Goal: Complete application form

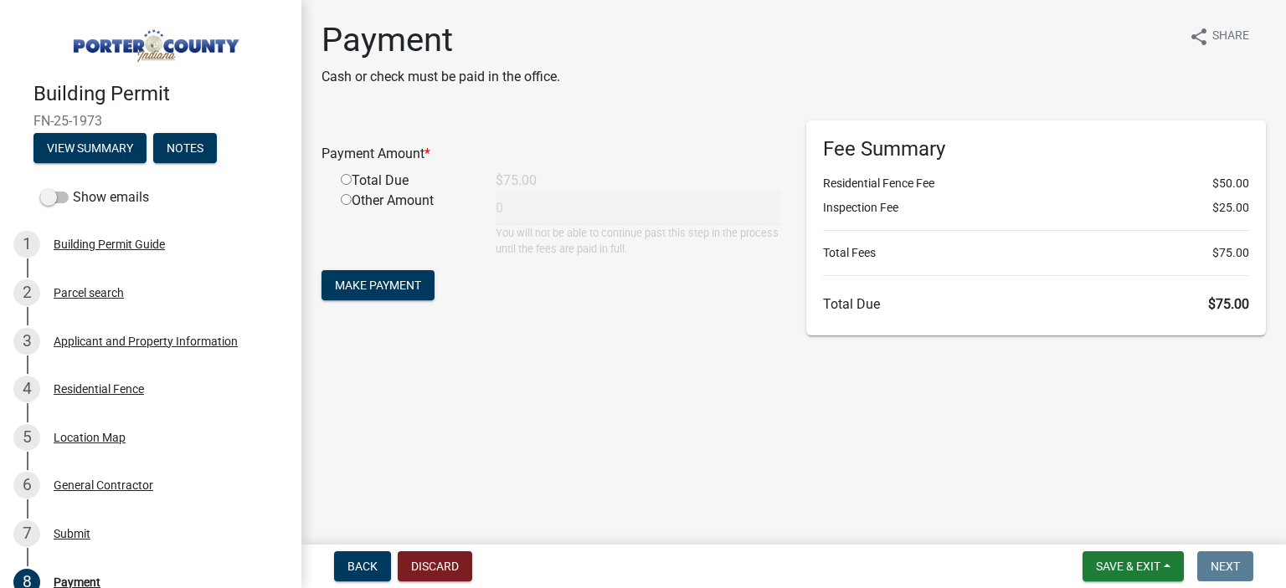
click at [349, 183] on input "radio" at bounding box center [346, 179] width 11 height 11
radio input "true"
type input "75"
click at [413, 282] on span "Make Payment" at bounding box center [378, 285] width 86 height 13
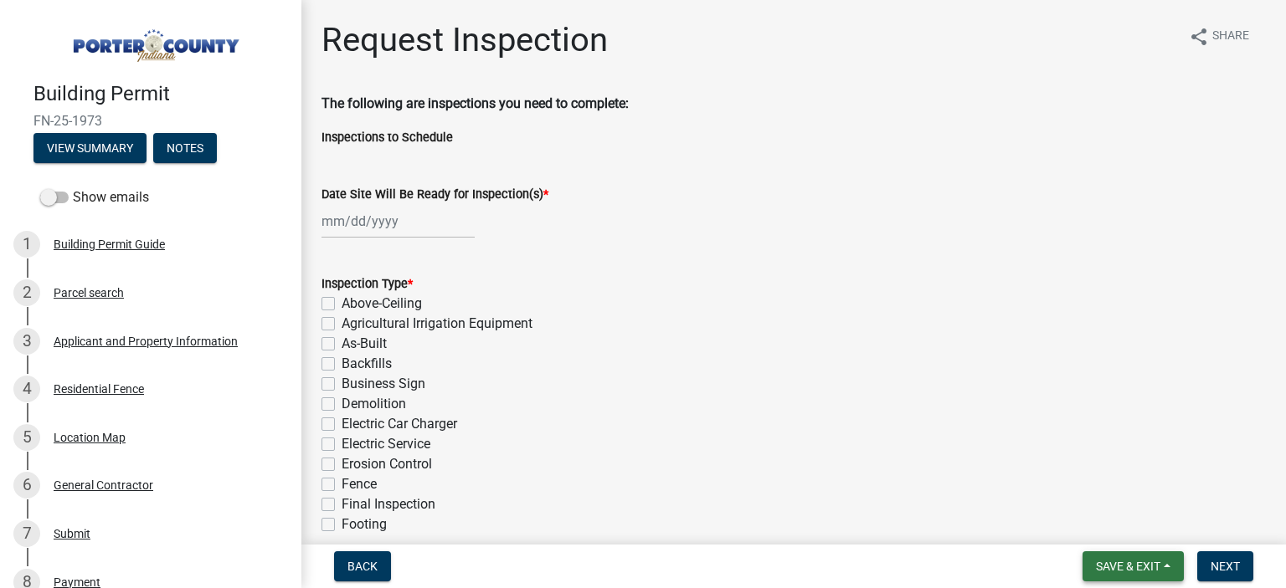
click at [1109, 567] on span "Save & Exit" at bounding box center [1128, 566] width 64 height 13
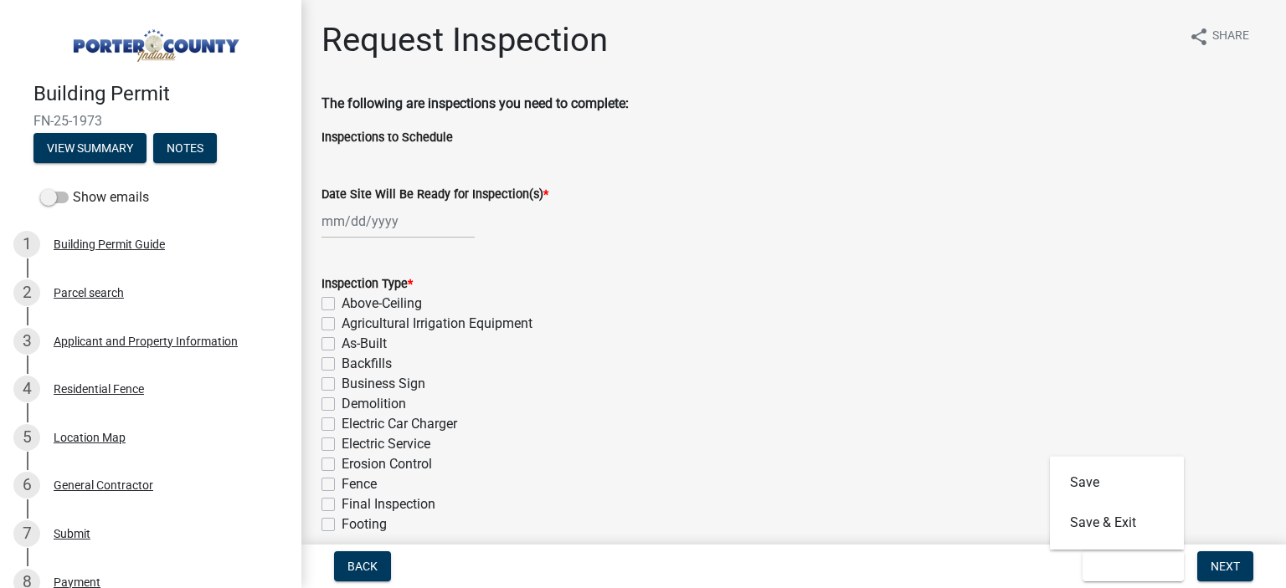
click at [948, 562] on div "Back Save & Exit Save Save & Exit Next" at bounding box center [794, 567] width 958 height 30
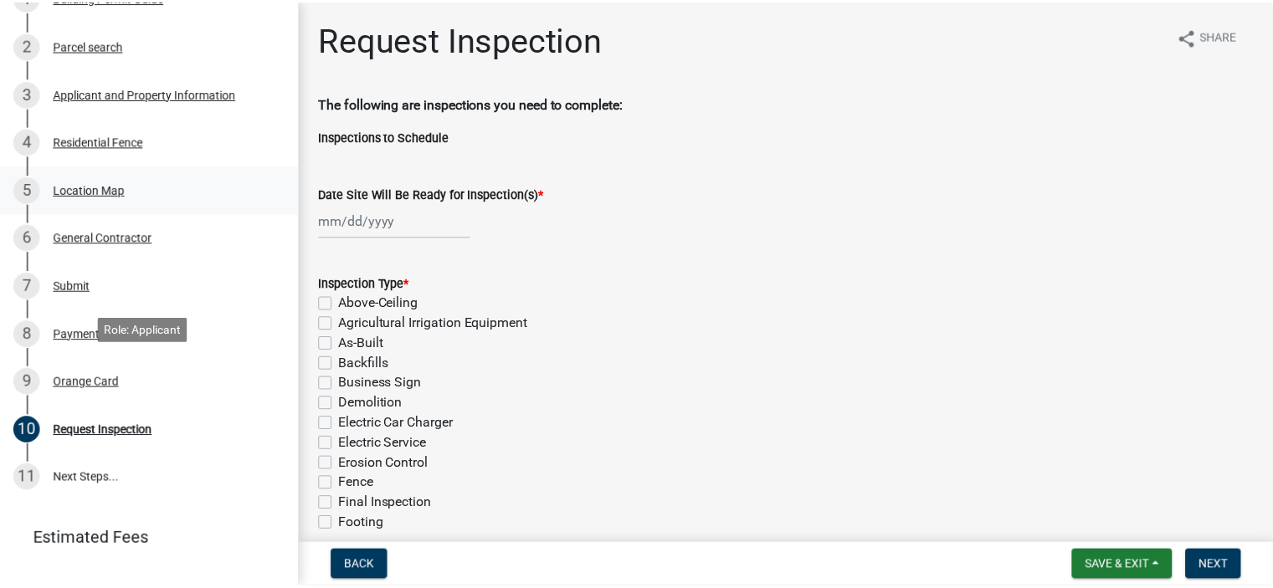
scroll to position [251, 0]
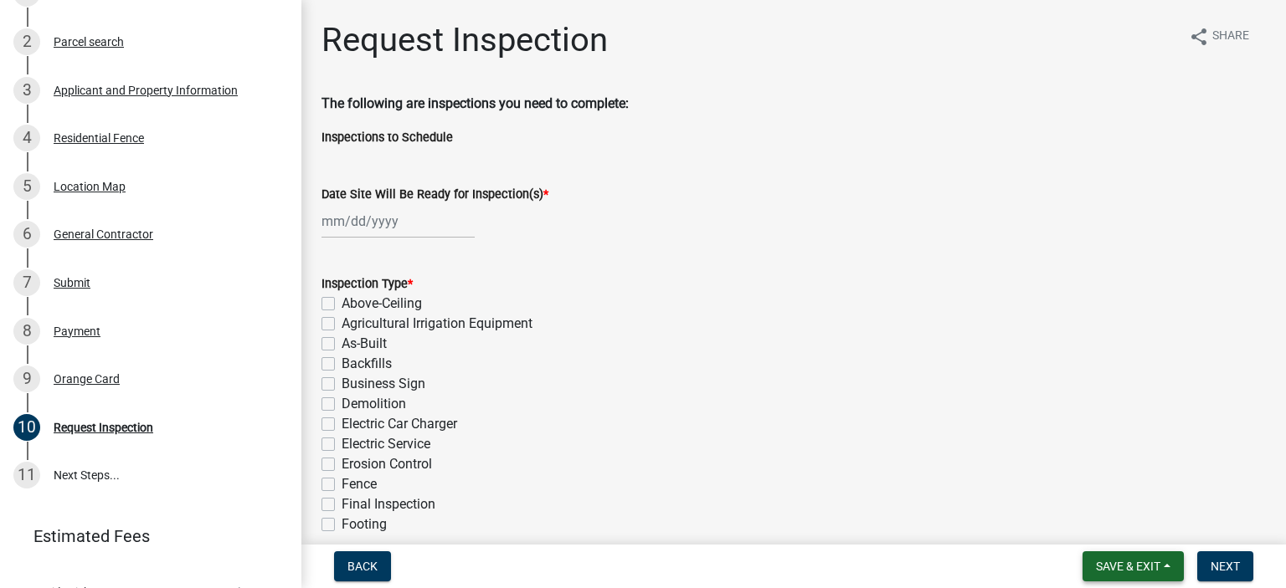
click at [1122, 562] on span "Save & Exit" at bounding box center [1128, 566] width 64 height 13
click at [1112, 532] on button "Save & Exit" at bounding box center [1117, 523] width 134 height 40
